Goal: Register for event/course

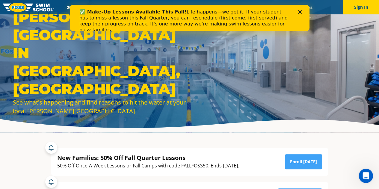
click at [299, 10] on icon "Close" at bounding box center [300, 12] width 4 height 4
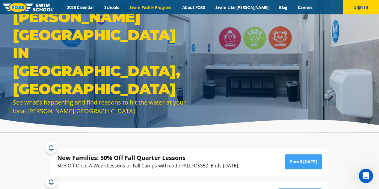
click at [140, 7] on link "Swim Path® Program" at bounding box center [150, 7] width 52 height 6
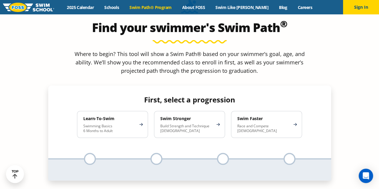
scroll to position [552, 0]
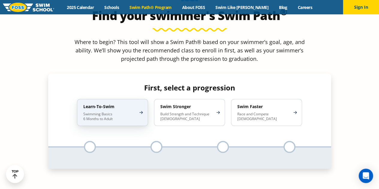
click at [133, 104] on h4 "Learn-To-Swim" at bounding box center [109, 106] width 52 height 5
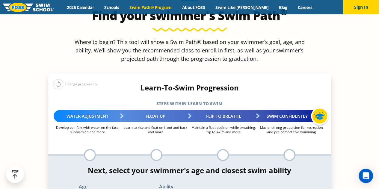
select select "9-years"
select select "9-years-swims-front-crawl-and-backstroke-for-25-ft-with-a-flip-from-stomach-to-…"
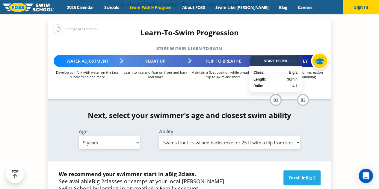
scroll to position [608, 0]
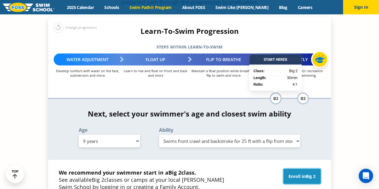
click at [305, 169] on link "Enroll in Big 2" at bounding box center [302, 176] width 37 height 15
